Goal: Information Seeking & Learning: Stay updated

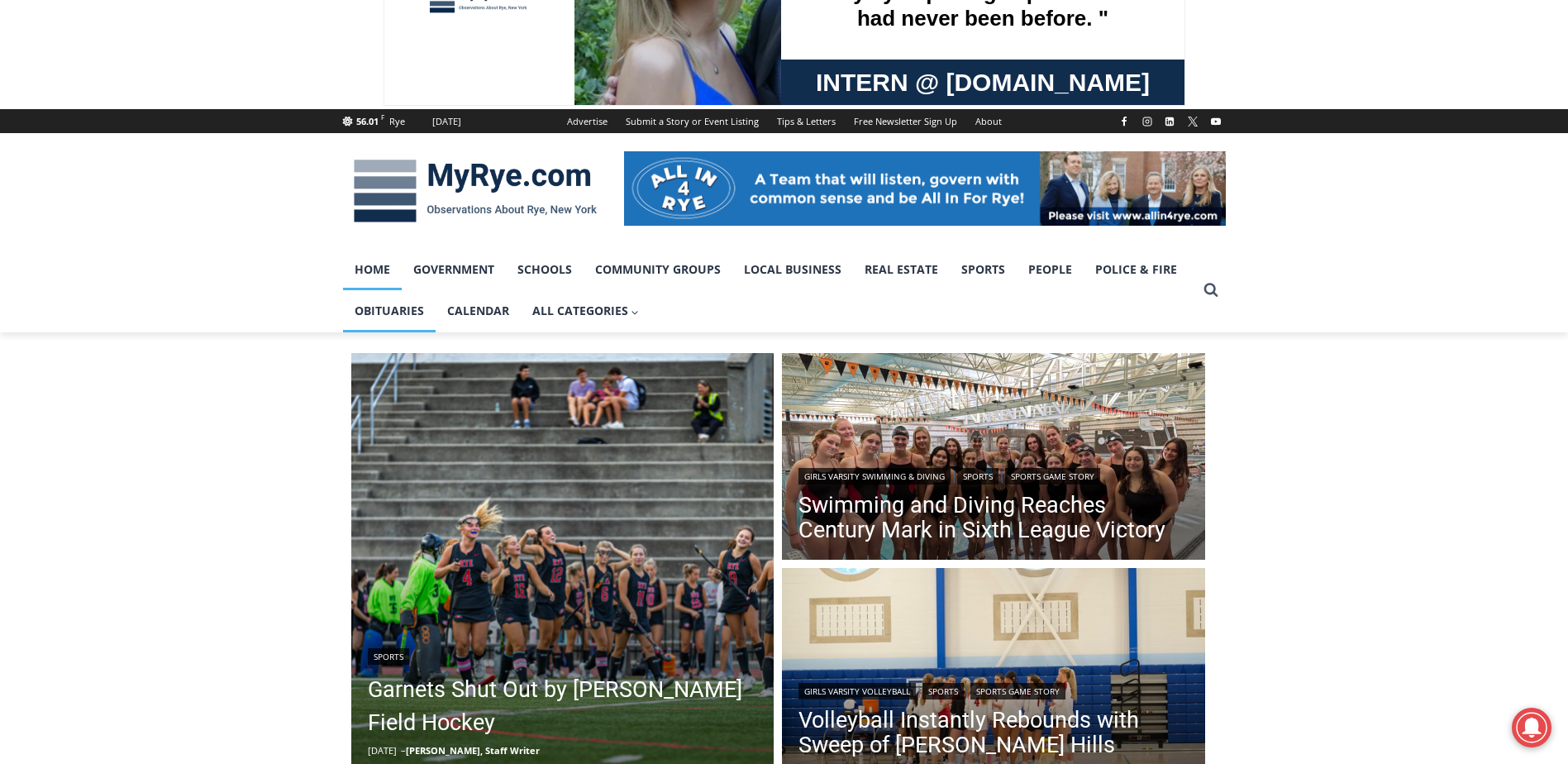
scroll to position [248, 0]
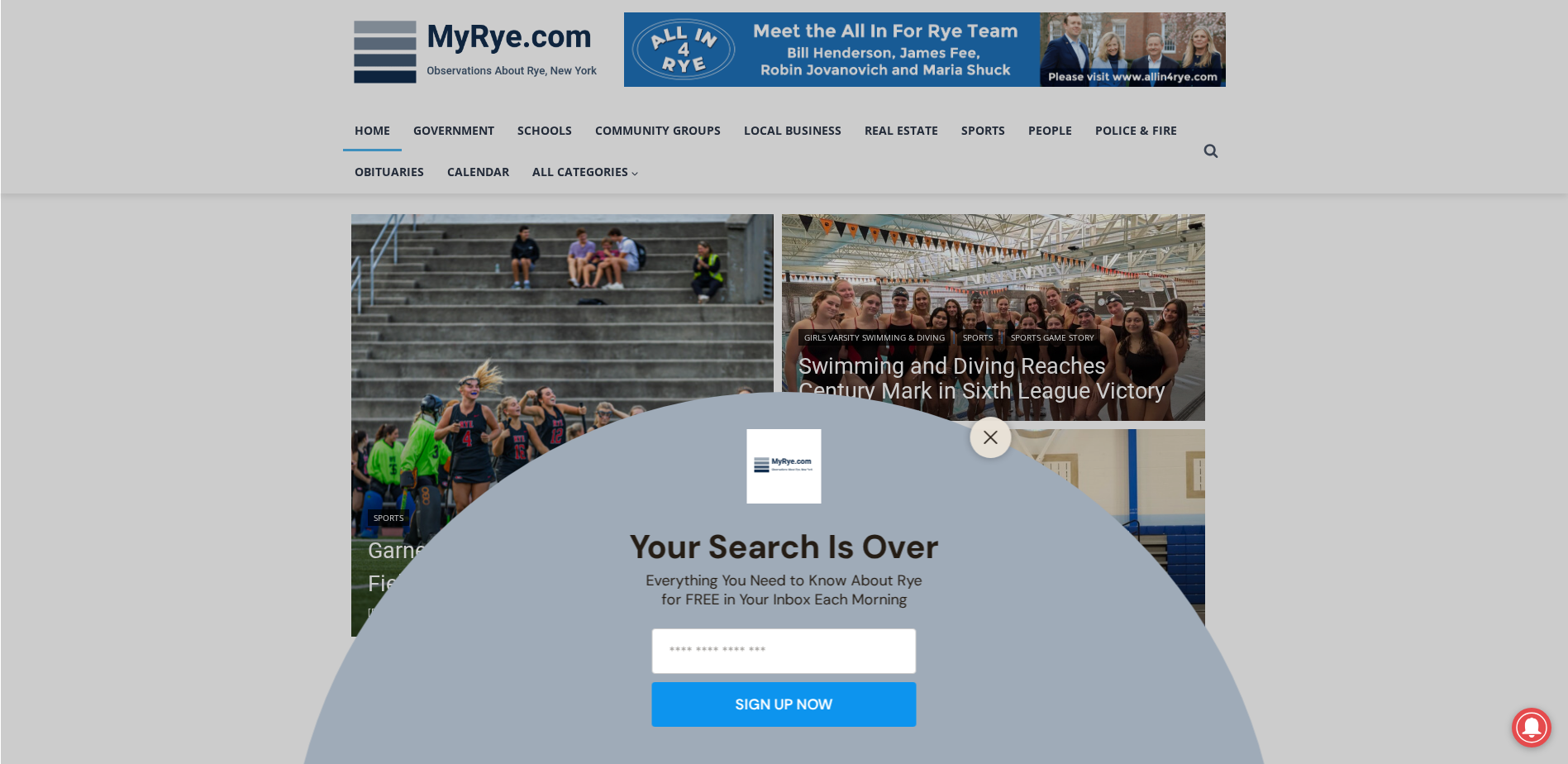
click at [992, 442] on icon "Close" at bounding box center [991, 437] width 15 height 15
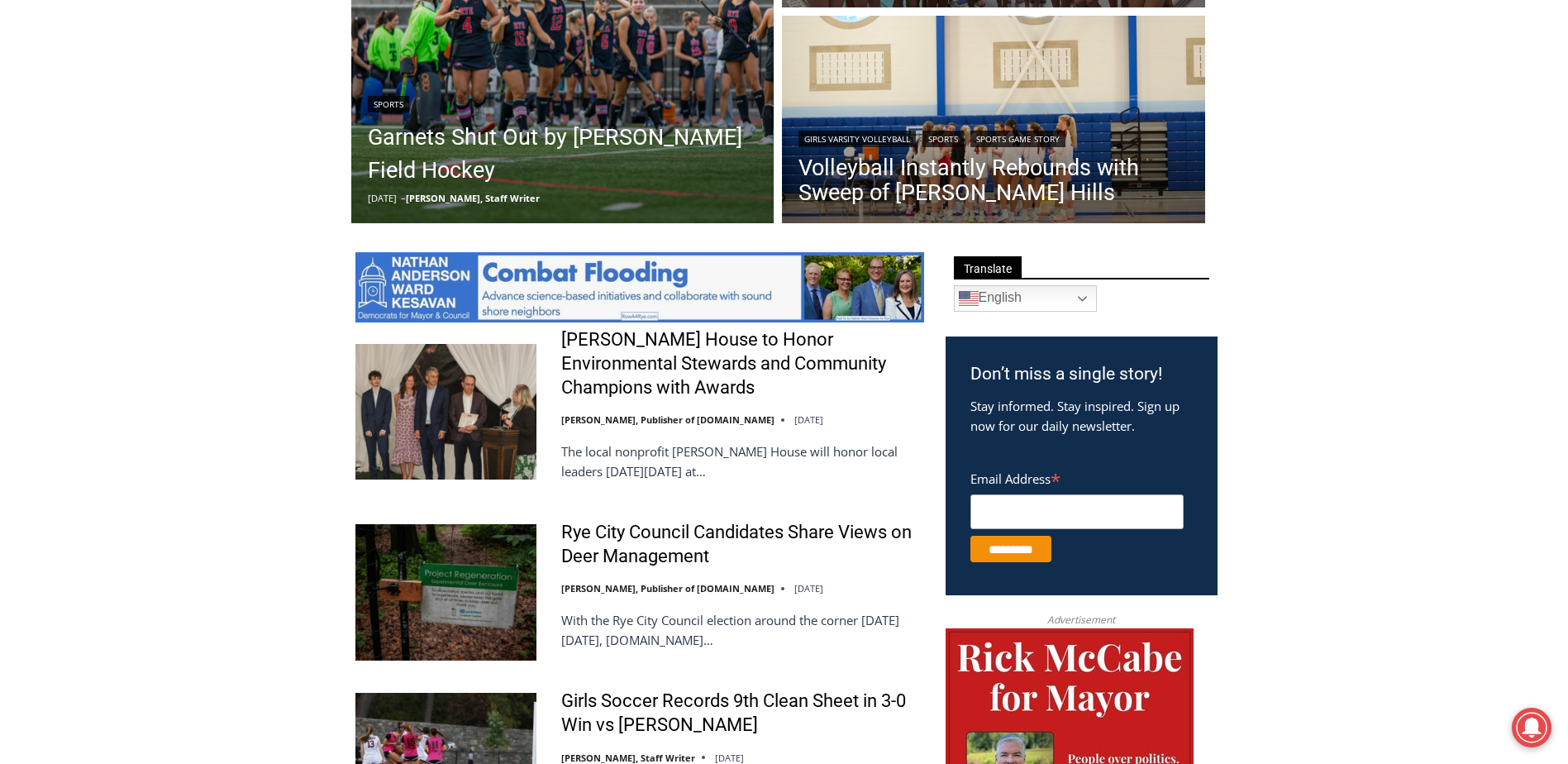
scroll to position [827, 0]
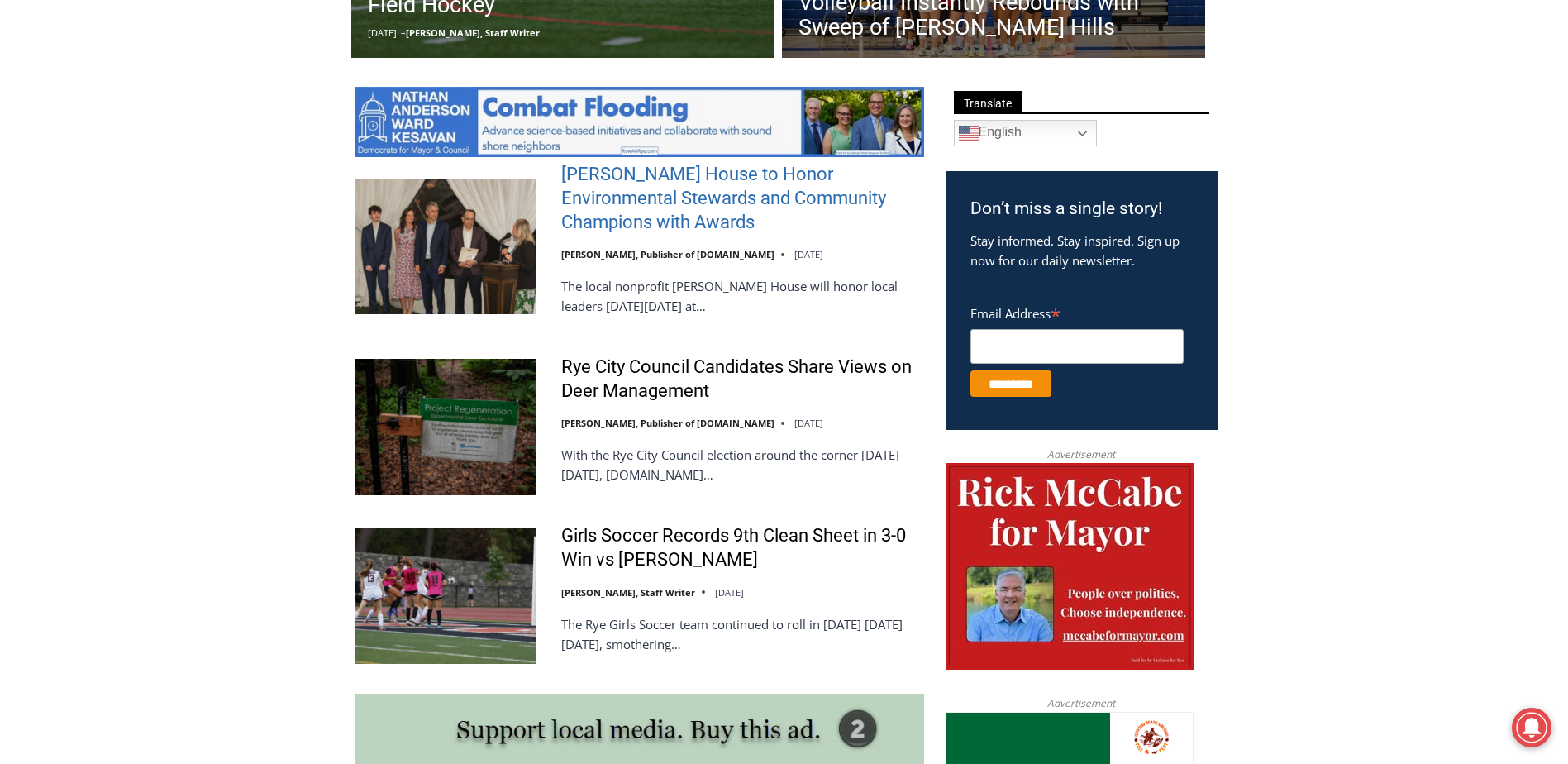
click at [582, 198] on link "Wainwright House to Honor Environmental Stewards and Community Champions with A…" at bounding box center [743, 198] width 363 height 71
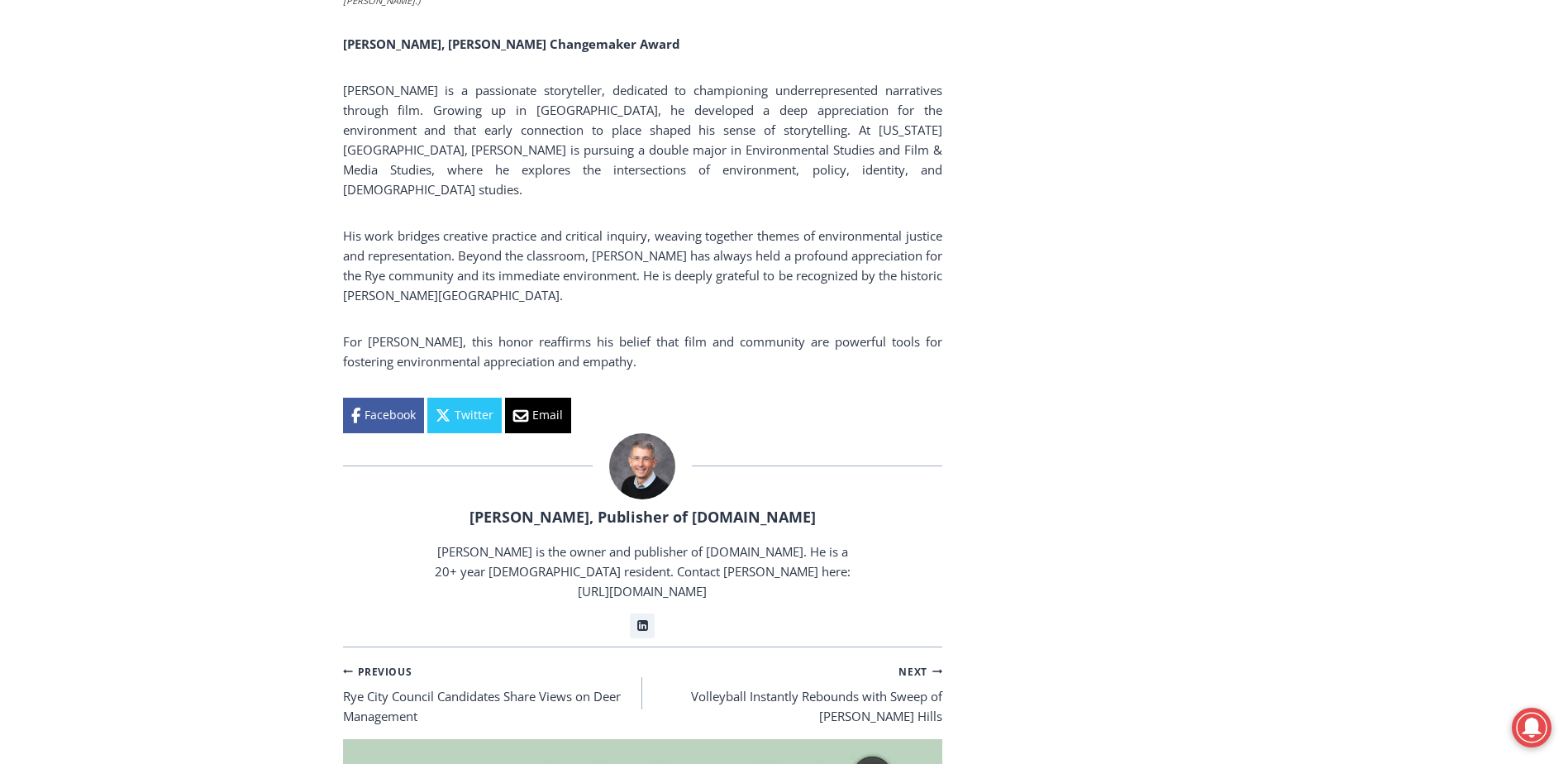
scroll to position [9233, 0]
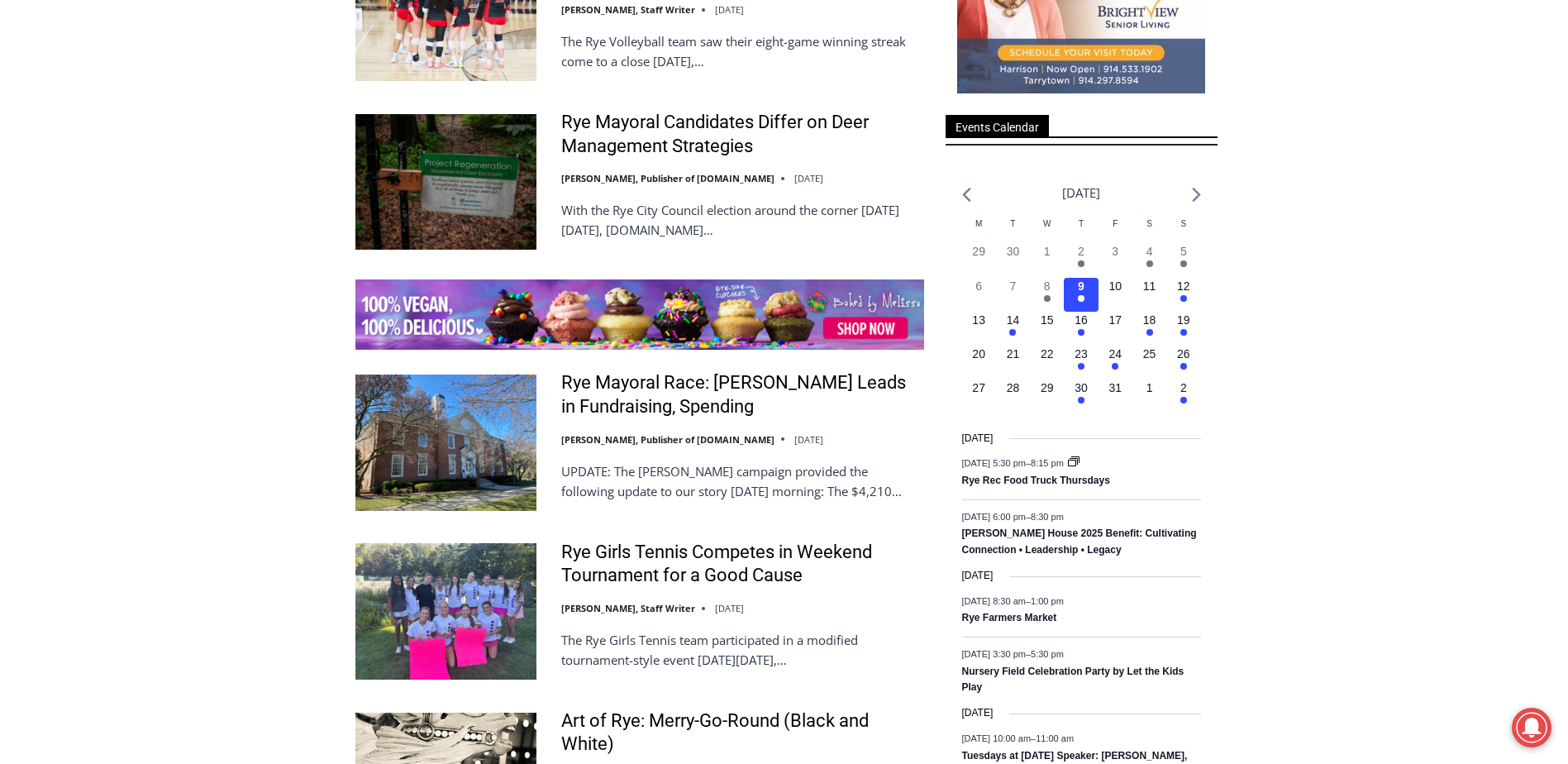
scroll to position [2535, 0]
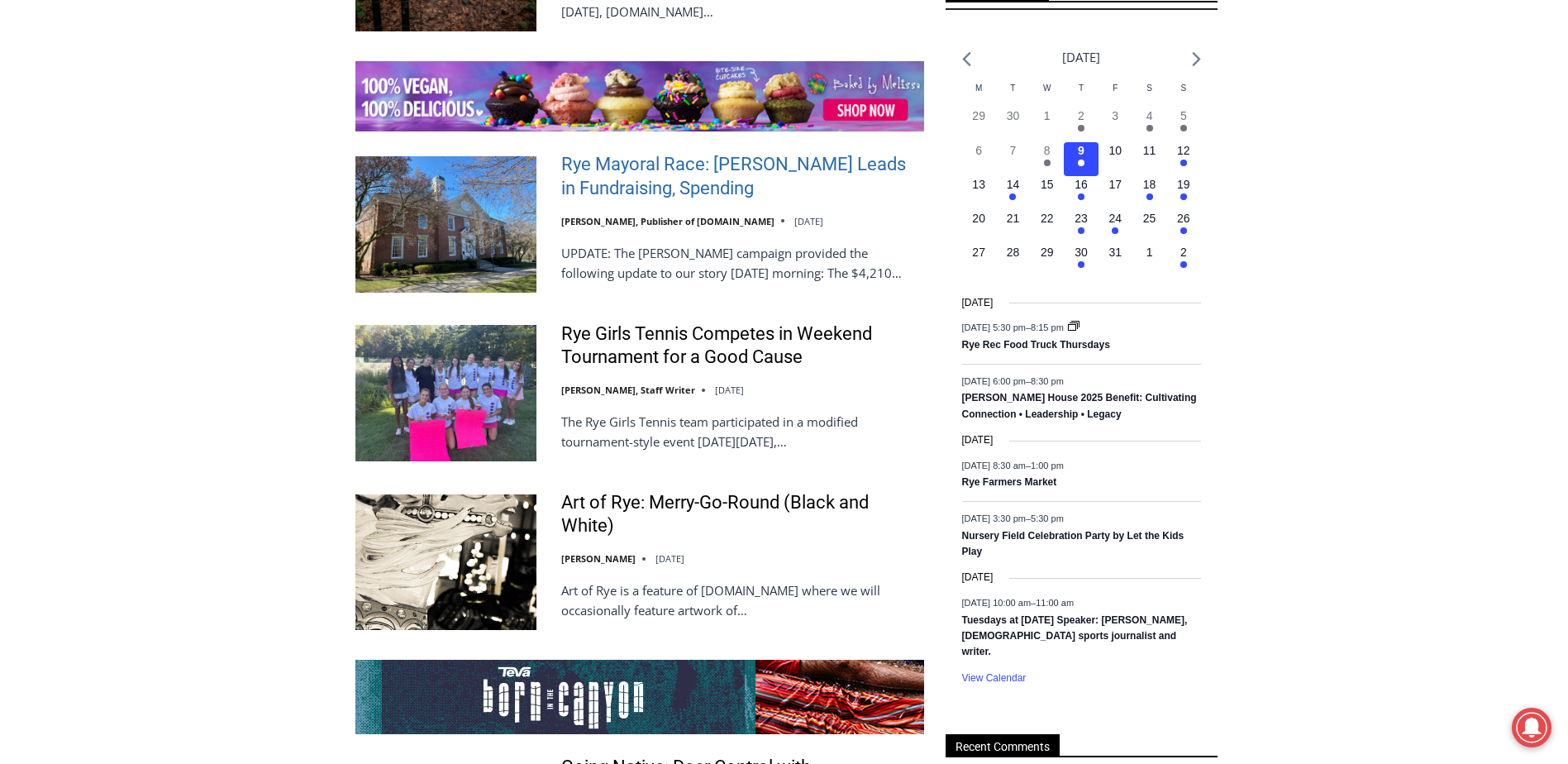
click at [636, 200] on link "Rye Mayoral Race: [PERSON_NAME] Leads in Fundraising, Spending" at bounding box center [743, 177] width 363 height 47
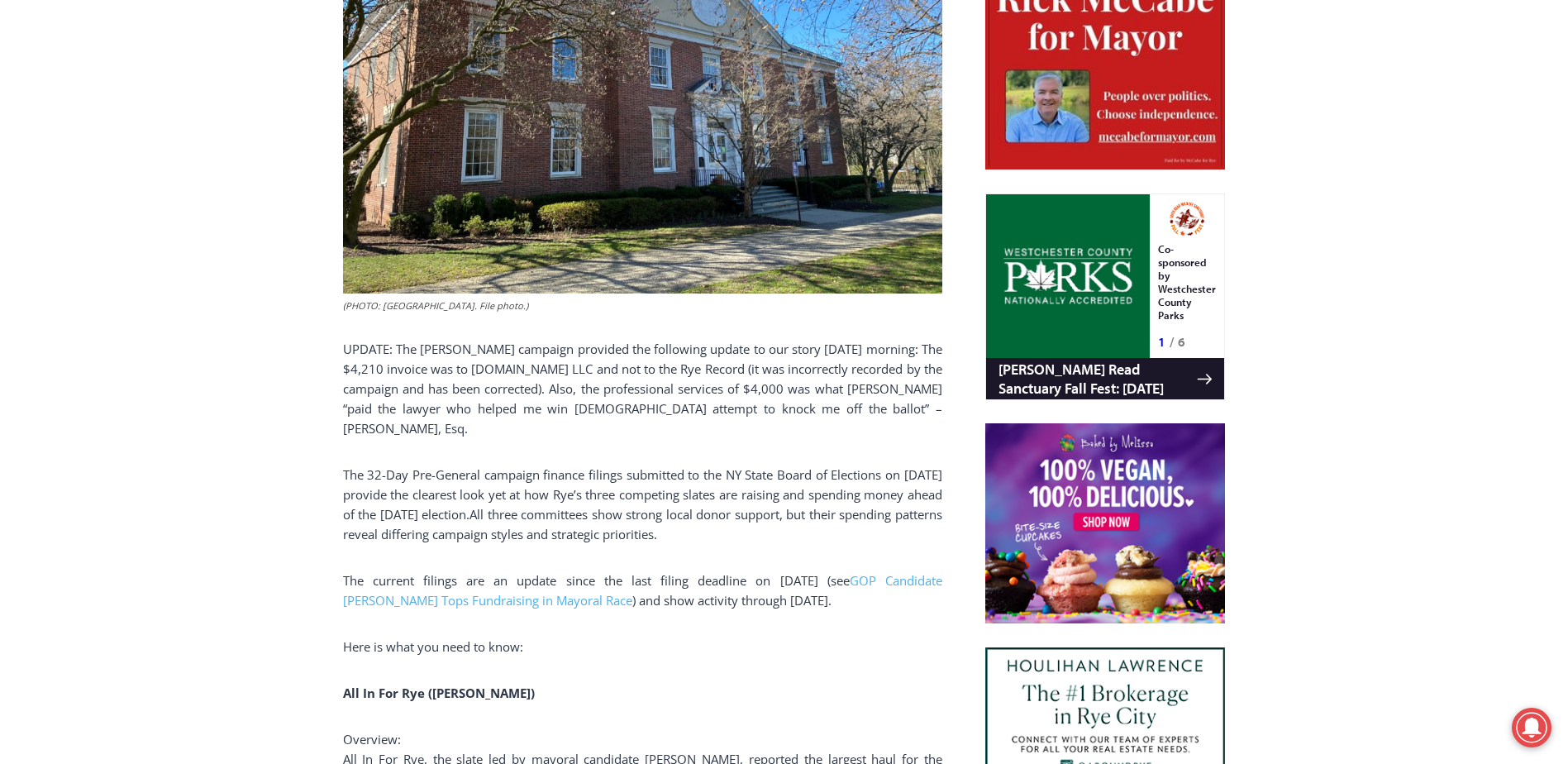
scroll to position [910, 0]
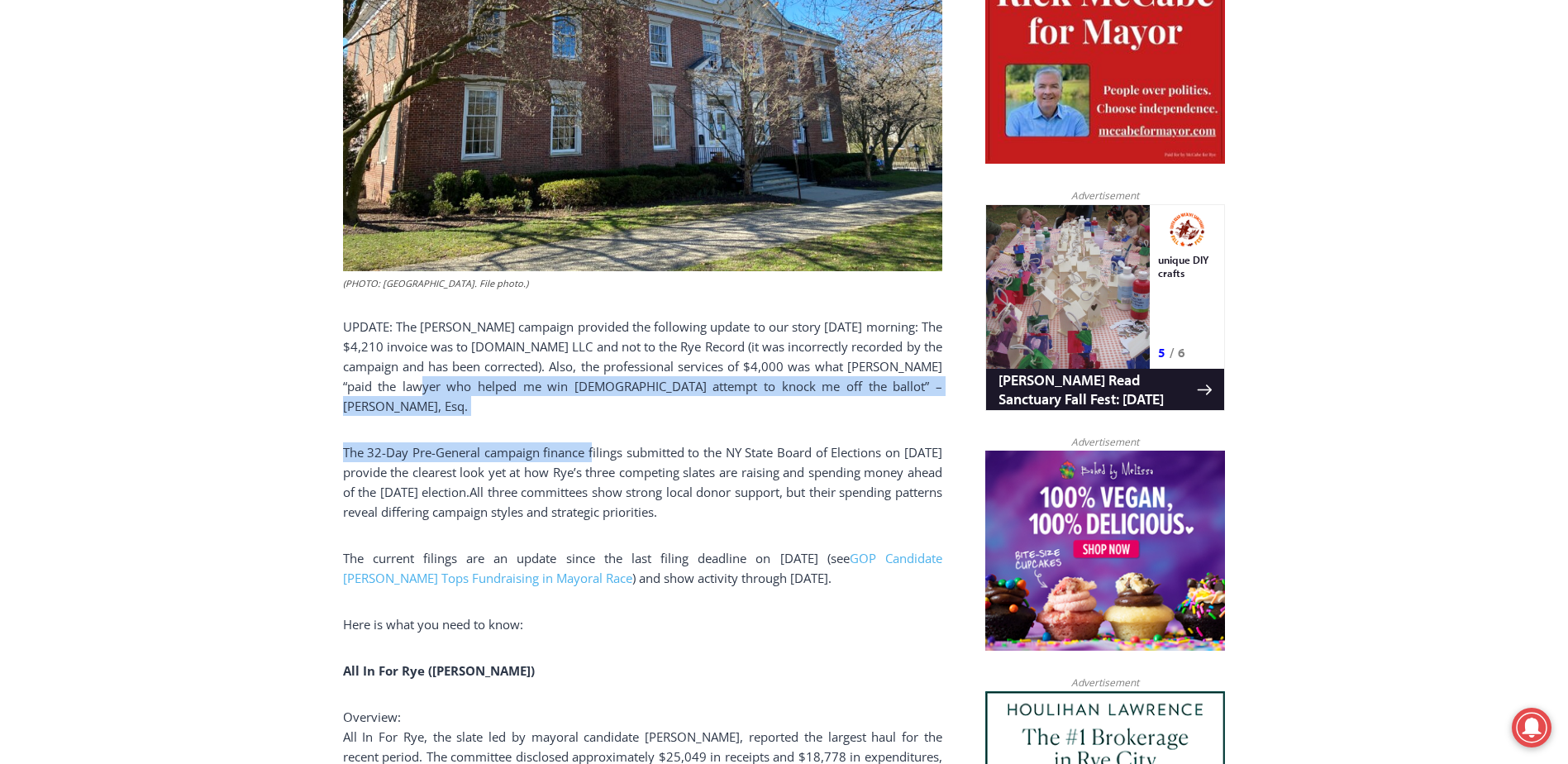
drag, startPoint x: 471, startPoint y: 389, endPoint x: 610, endPoint y: 399, distance: 139.4
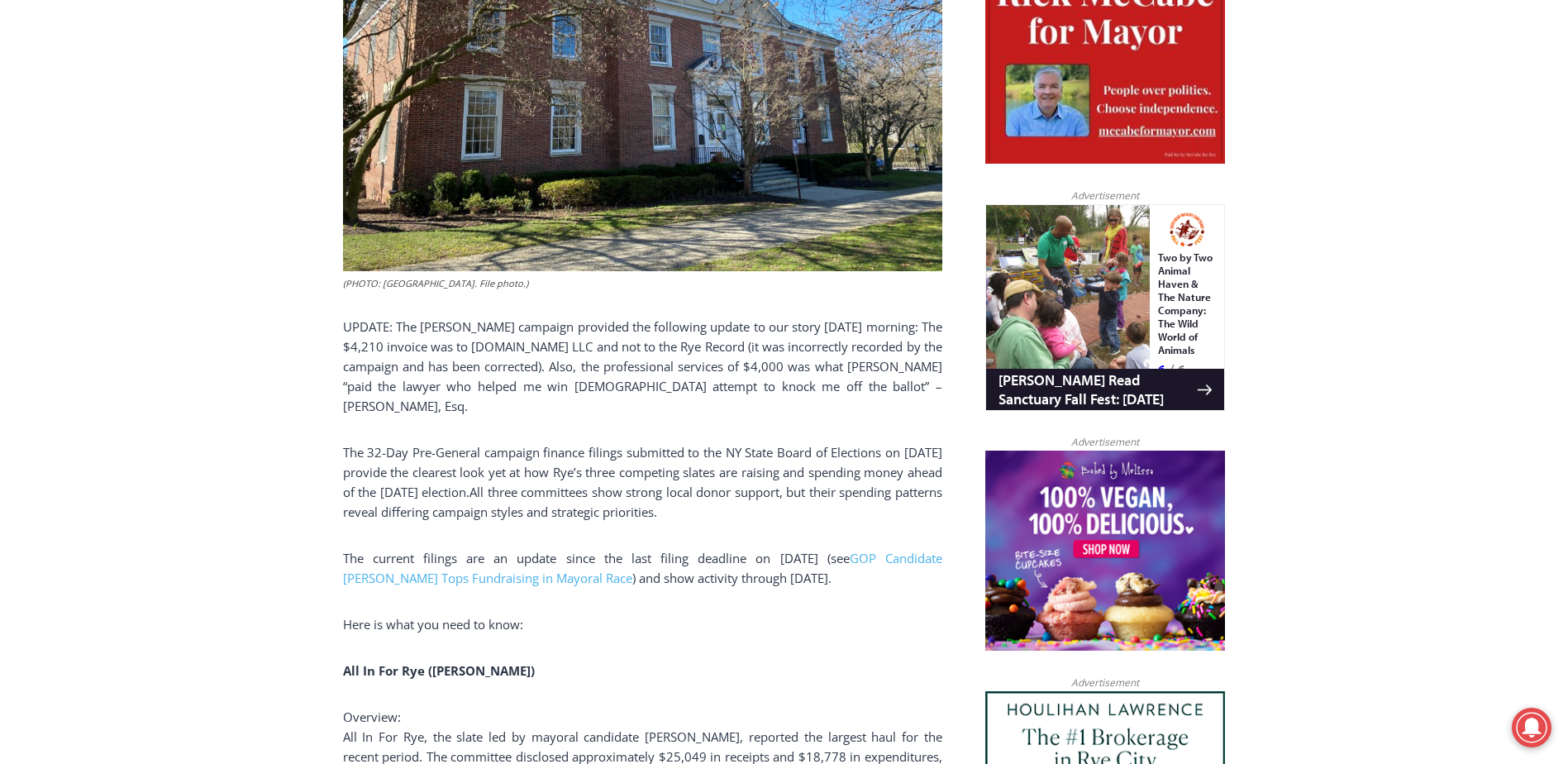
drag, startPoint x: 610, startPoint y: 399, endPoint x: 704, endPoint y: 424, distance: 97.3
click at [704, 444] on span "The 32-Day Pre-General campaign finance filings submitted to the NY State Board…" at bounding box center [643, 472] width 600 height 56
click at [597, 381] on p "UPDATE: The [PERSON_NAME] campaign provided the following update to our story […" at bounding box center [643, 366] width 600 height 99
drag, startPoint x: 685, startPoint y: 383, endPoint x: 717, endPoint y: 381, distance: 32.1
click at [686, 383] on p "UPDATE: The [PERSON_NAME] campaign provided the following update to our story […" at bounding box center [643, 366] width 600 height 99
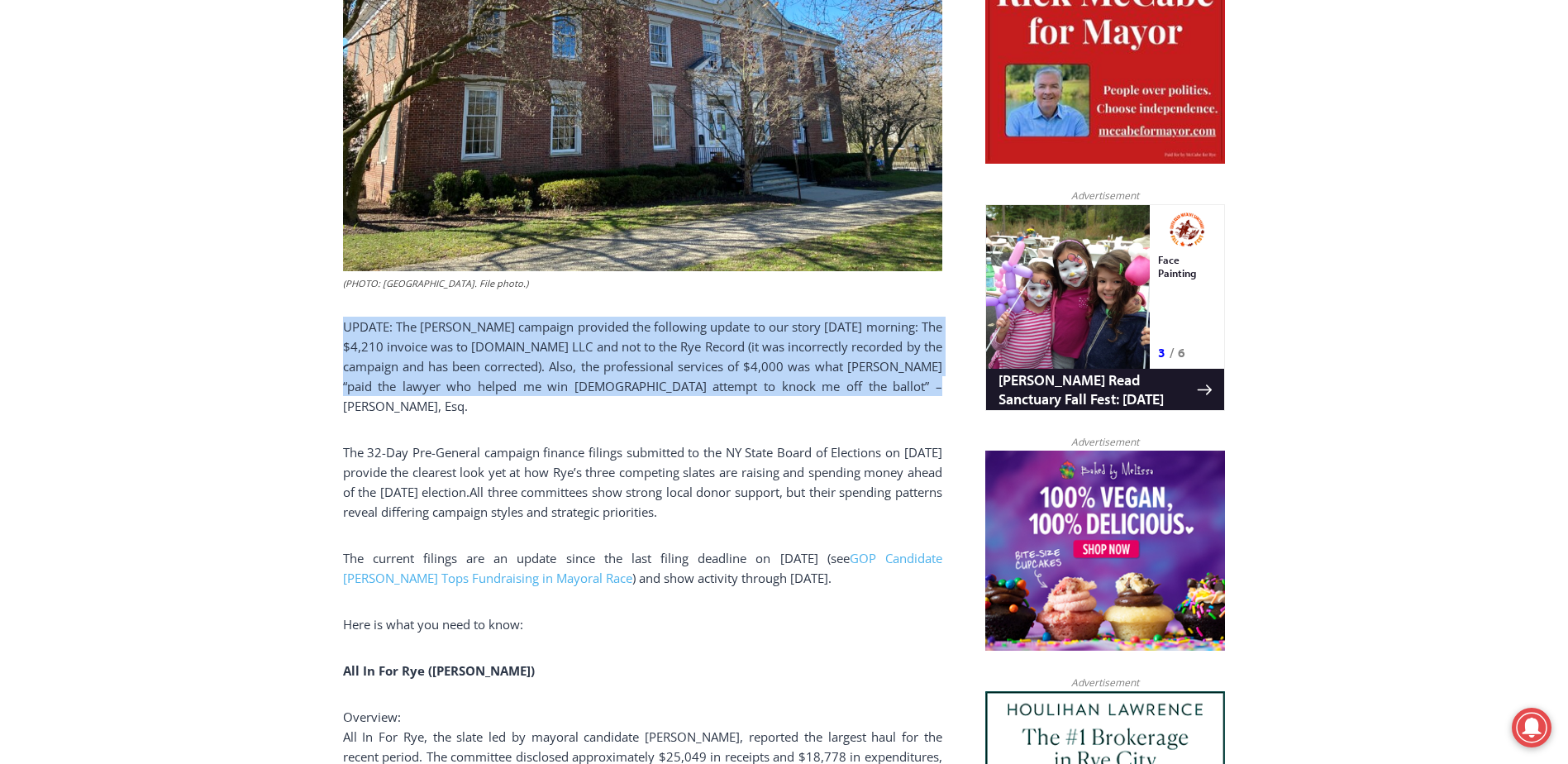
drag, startPoint x: 921, startPoint y: 390, endPoint x: 331, endPoint y: 330, distance: 593.0
drag, startPoint x: 331, startPoint y: 330, endPoint x: 416, endPoint y: 335, distance: 85.1
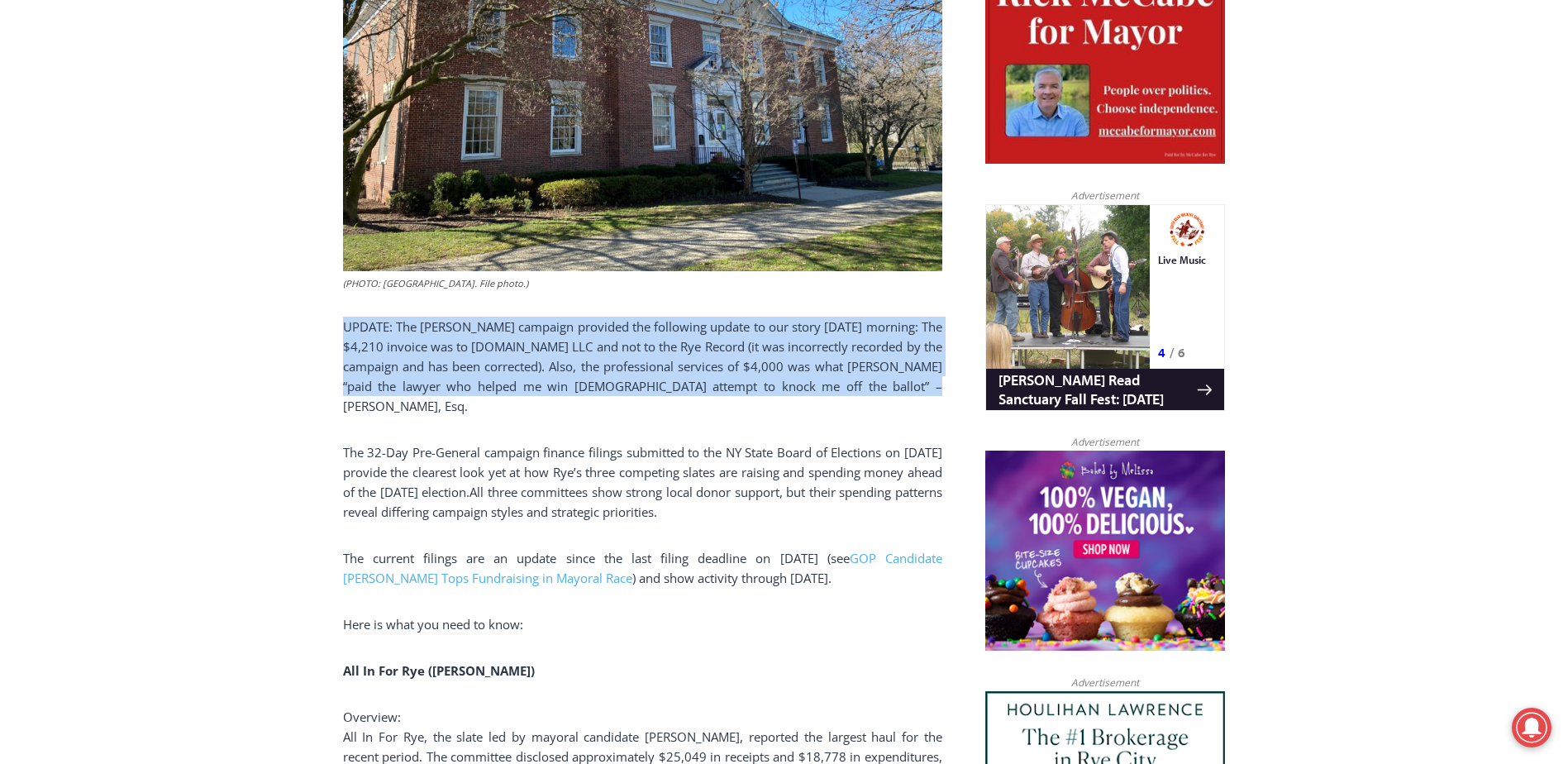
copy p "UPDATE: The [PERSON_NAME] campaign provided the following update to our story […"
